Goal: Find contact information: Find contact information

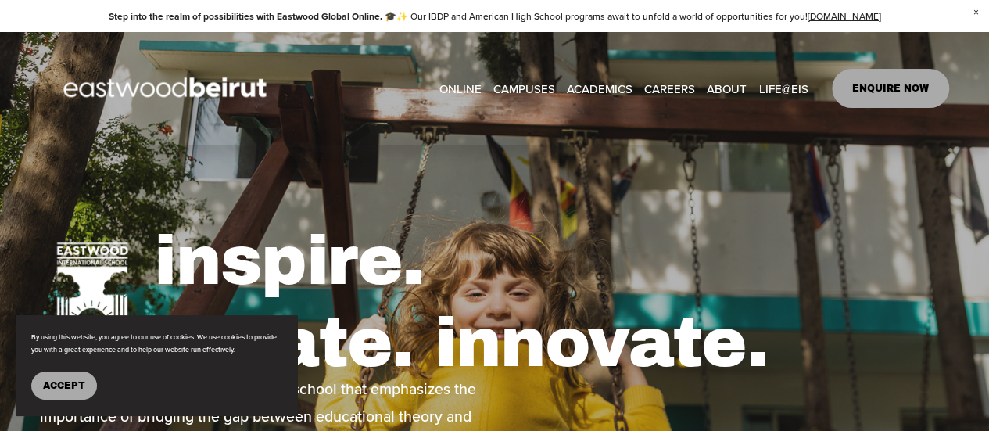
click at [674, 88] on link "CAREERS" at bounding box center [669, 88] width 51 height 23
type input "*****"
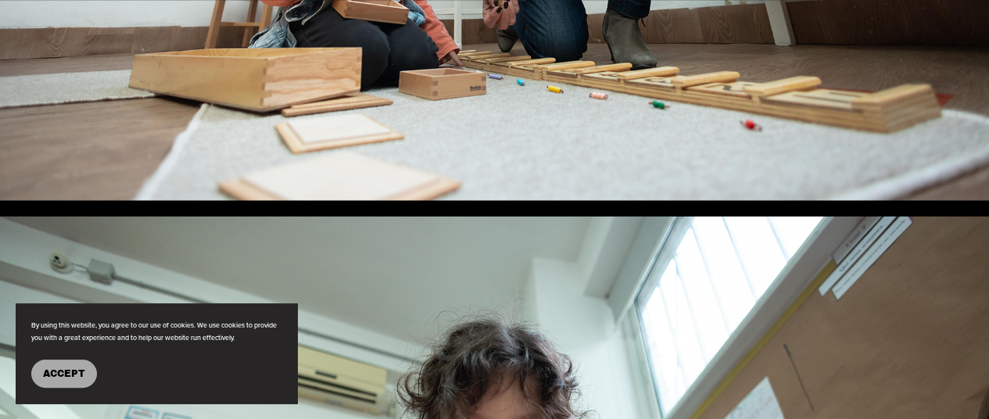
scroll to position [1798, 0]
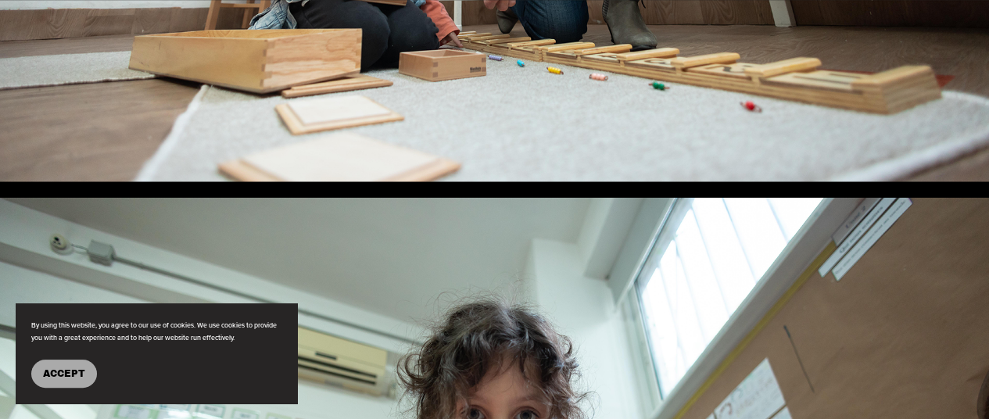
click at [73, 360] on button "Accept" at bounding box center [64, 374] width 66 height 28
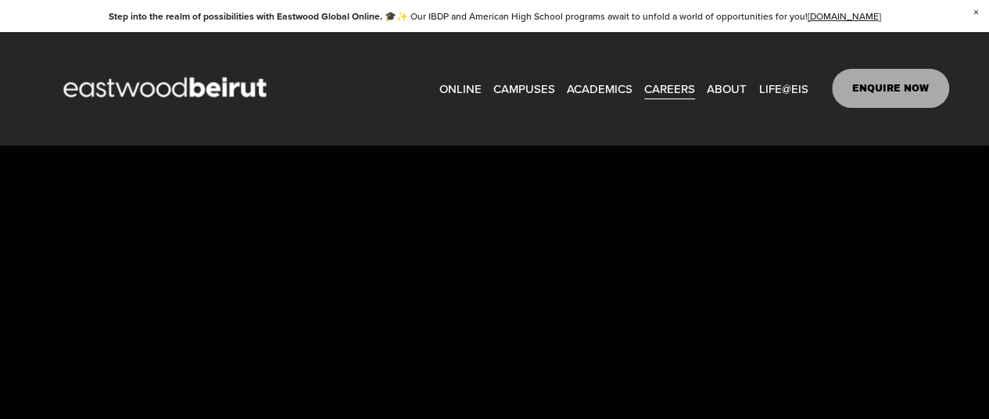
scroll to position [3440, 0]
click at [0, 0] on span "Overview" at bounding box center [0, 0] width 0 height 0
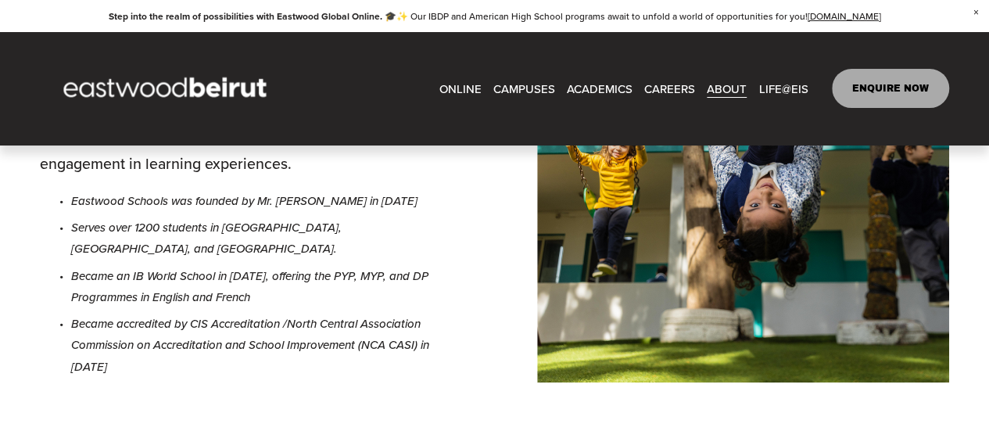
scroll to position [469, 0]
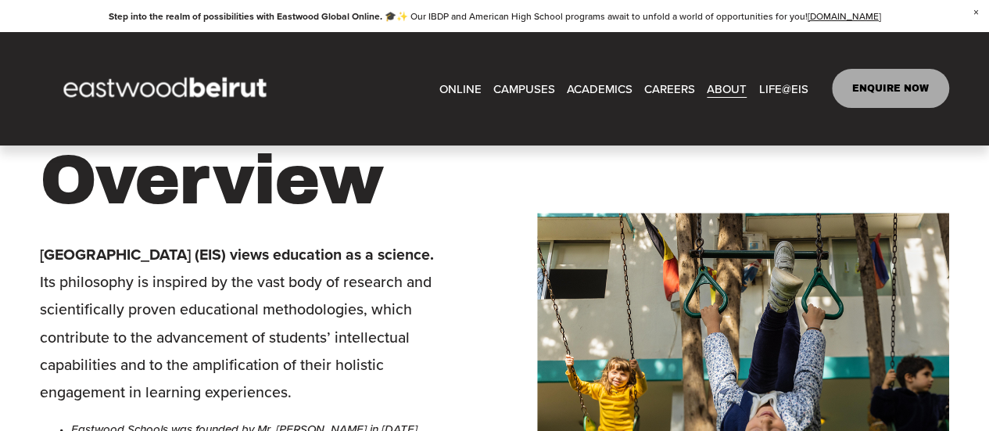
click at [0, 0] on span "About" at bounding box center [0, 0] width 0 height 0
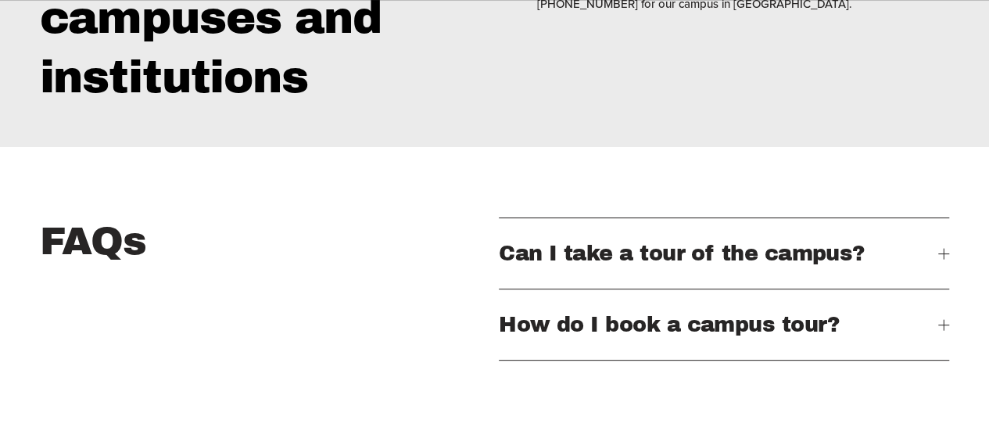
scroll to position [3127, 0]
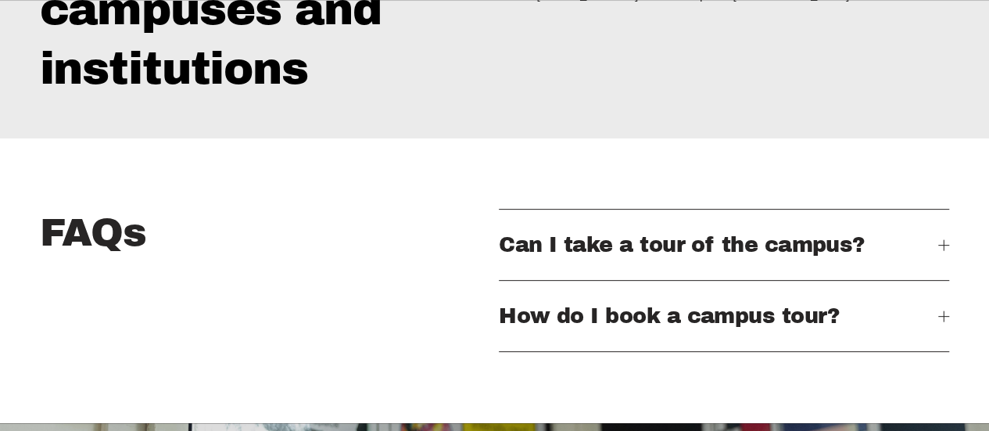
click at [946, 245] on div at bounding box center [943, 245] width 11 height 1
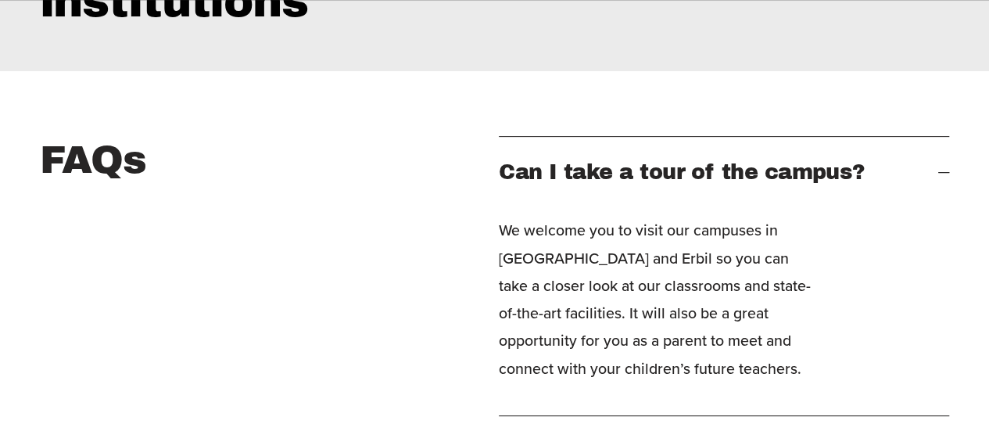
scroll to position [3362, 0]
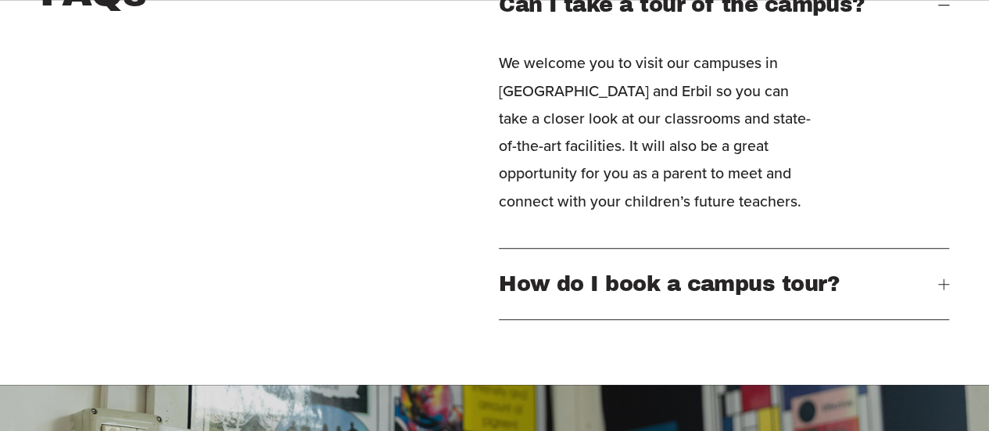
click at [938, 278] on div at bounding box center [943, 283] width 11 height 11
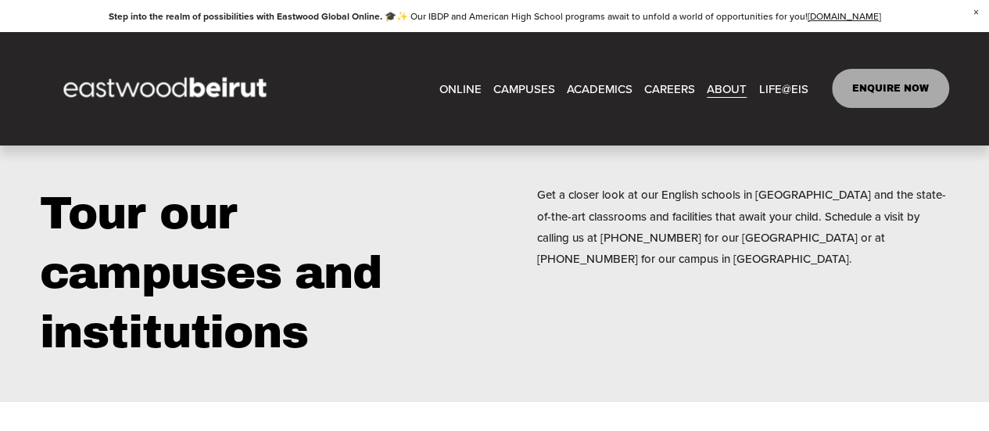
scroll to position [2815, 0]
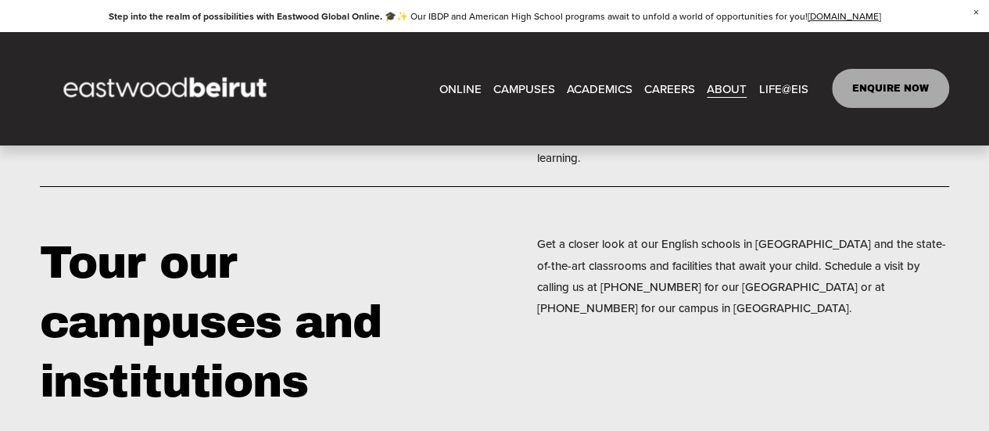
click at [0, 0] on link "EASTWOOD COLLEGE KAFARSHIMA" at bounding box center [0, 0] width 0 height 0
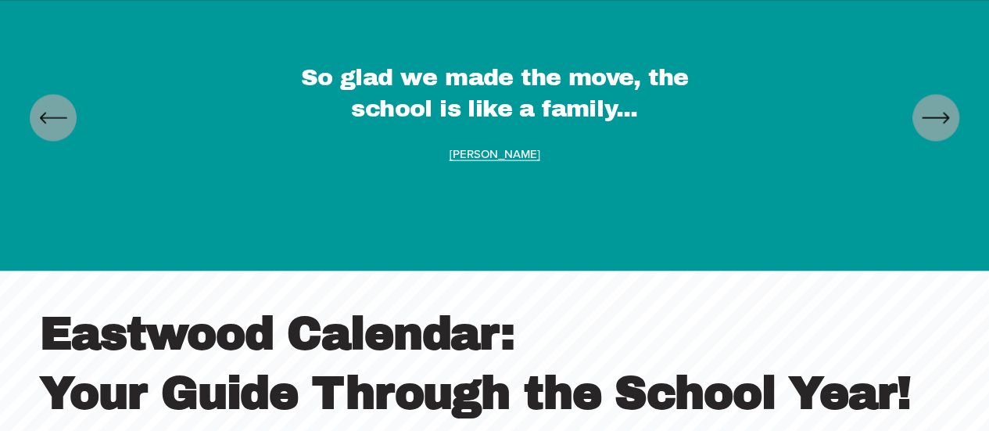
scroll to position [4691, 0]
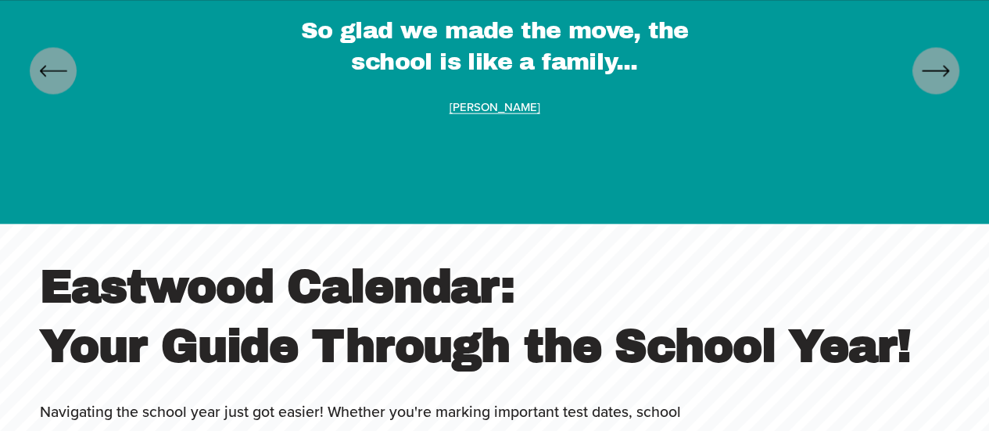
click at [944, 95] on div "\a \a \a Next\a \a" at bounding box center [935, 71] width 47 height 47
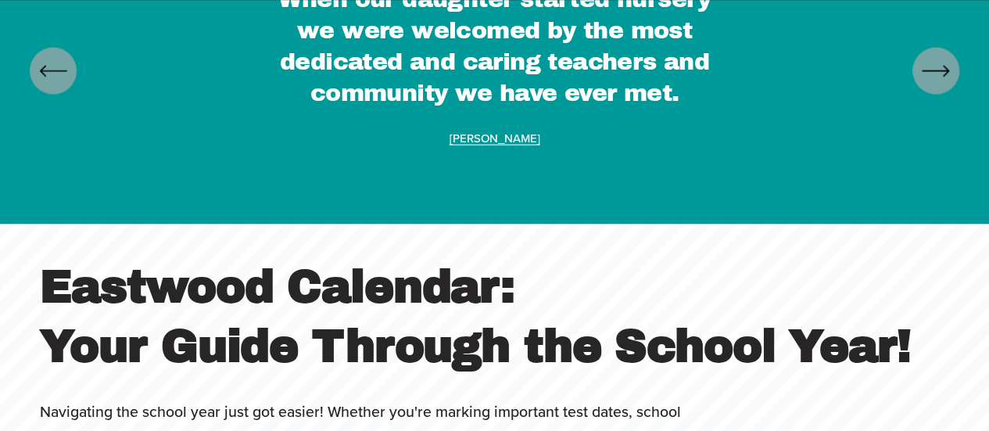
click at [938, 95] on div "\a \a \a Next\a \a" at bounding box center [935, 71] width 47 height 47
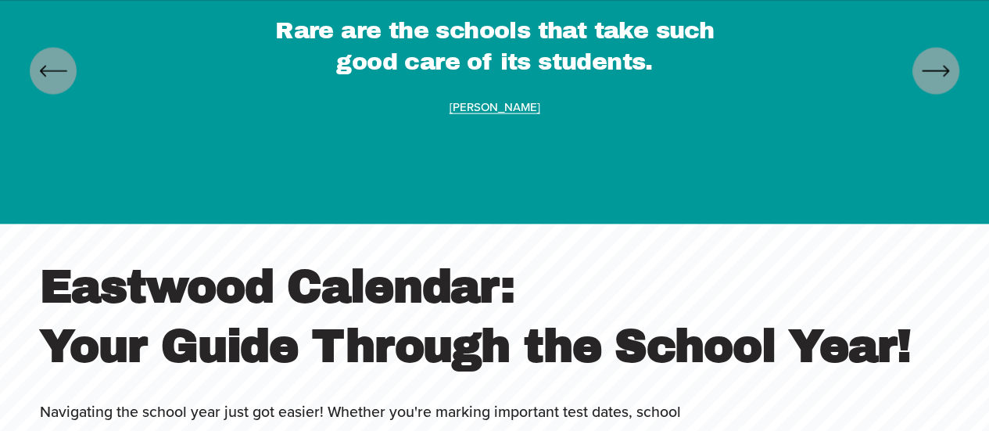
click at [936, 95] on div "\a \a \a Next\a \a" at bounding box center [935, 71] width 47 height 47
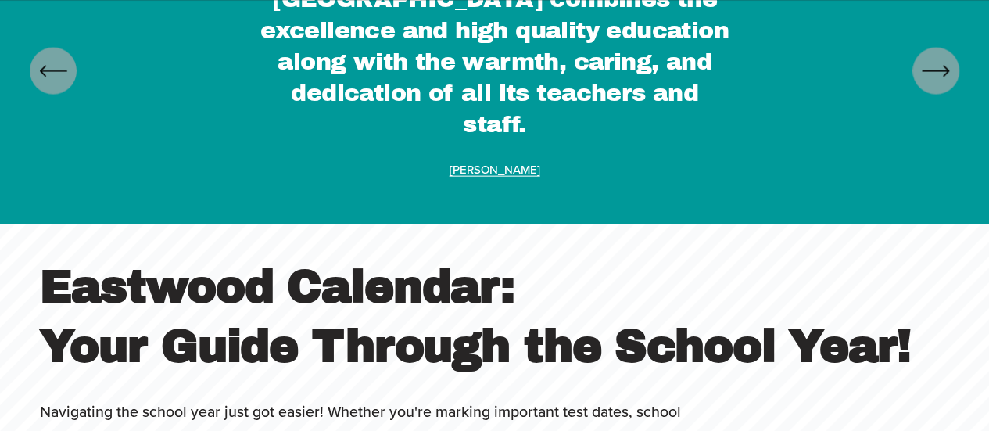
click at [936, 95] on div "\a \a \a Next\a \a" at bounding box center [935, 71] width 47 height 47
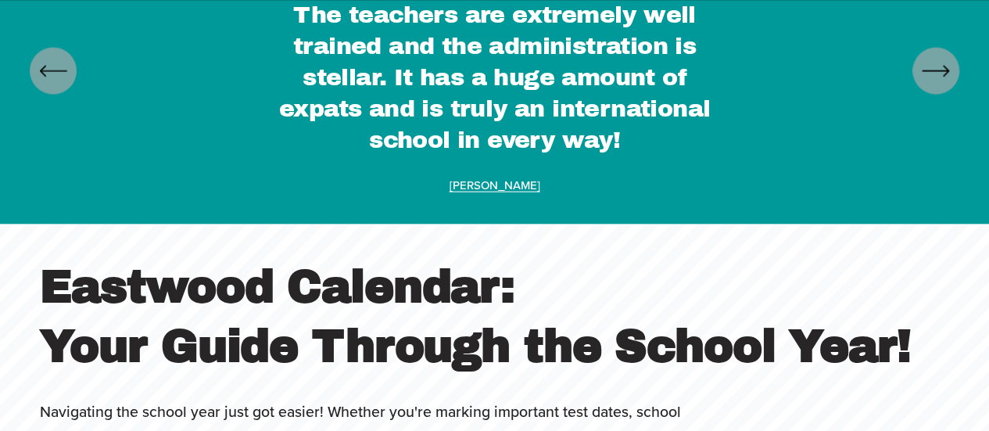
click at [936, 95] on div "\a \a \a Next\a \a" at bounding box center [935, 71] width 47 height 47
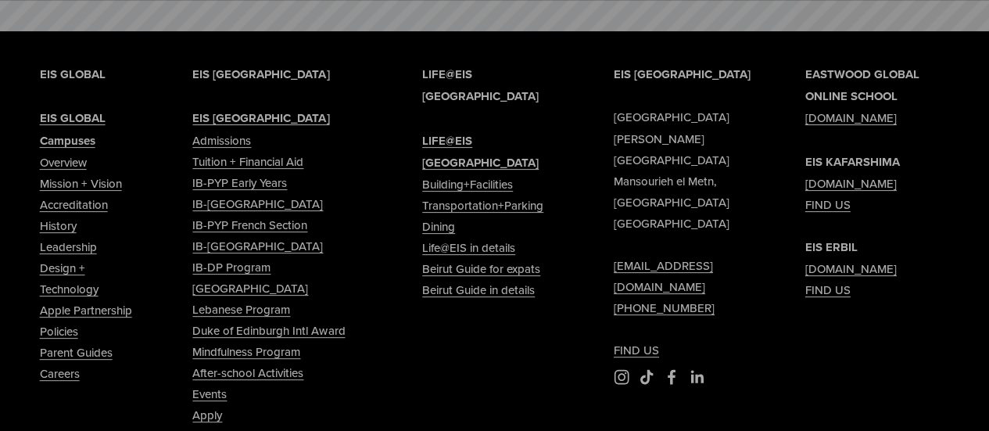
scroll to position [6176, 0]
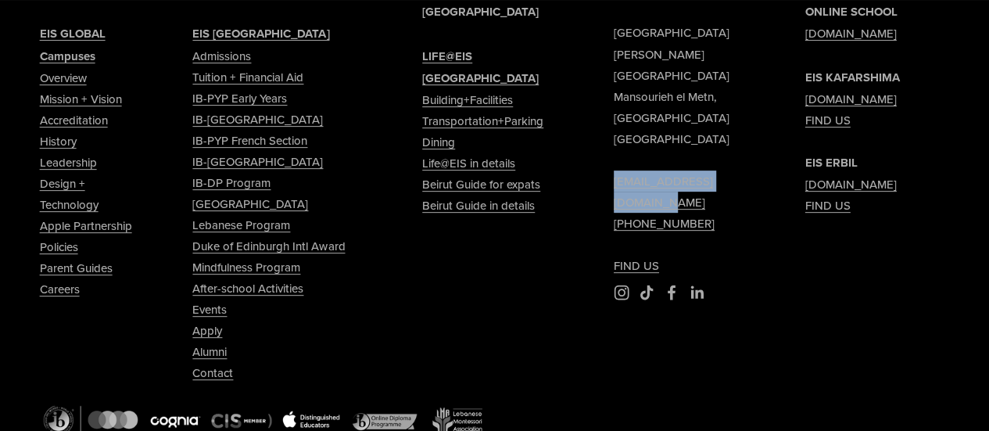
drag, startPoint x: 768, startPoint y: 238, endPoint x: 608, endPoint y: 232, distance: 159.6
click at [608, 232] on div "EIS [GEOGRAPHIC_DATA] [PERSON_NAME][GEOGRAPHIC_DATA] [EMAIL_ADDRESS][DOMAIN_NAM…" at bounding box center [494, 240] width 989 height 522
copy link "[EMAIL_ADDRESS][DOMAIN_NAME]"
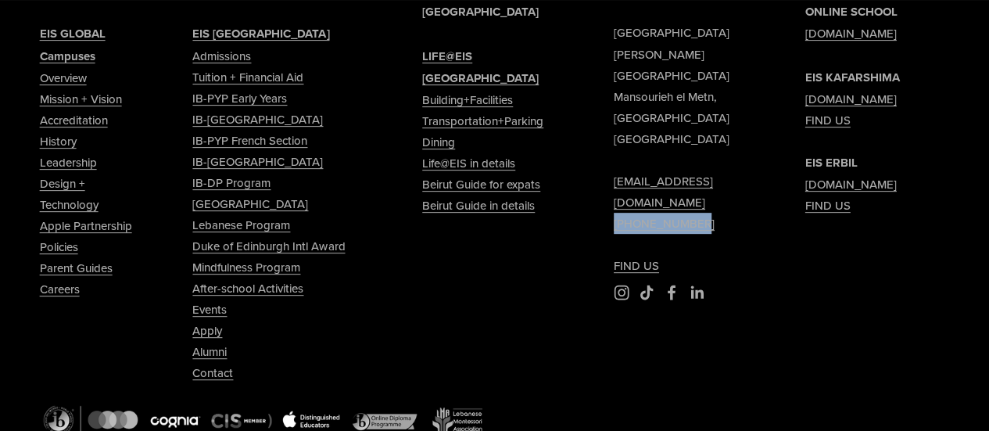
drag, startPoint x: 699, startPoint y: 259, endPoint x: 589, endPoint y: 259, distance: 109.5
click at [601, 260] on div "EIS [GEOGRAPHIC_DATA] [PERSON_NAME][GEOGRAPHIC_DATA] [EMAIL_ADDRESS][DOMAIN_NAM…" at bounding box center [494, 240] width 989 height 522
copy link "[PHONE_NUMBER]"
type input "*****"
